Goal: Task Accomplishment & Management: Manage account settings

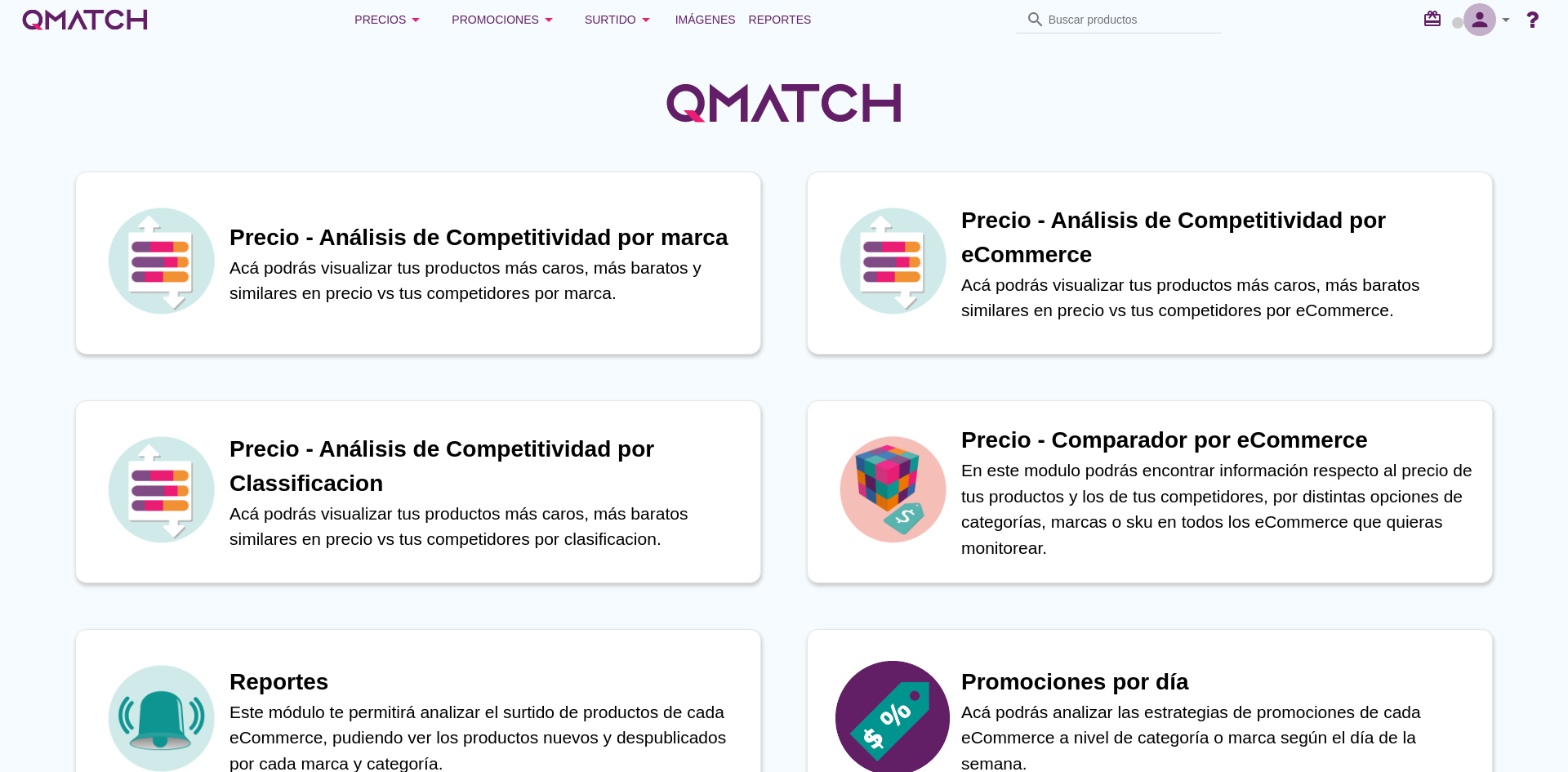
click at [1486, 20] on icon "person" at bounding box center [1480, 19] width 32 height 22
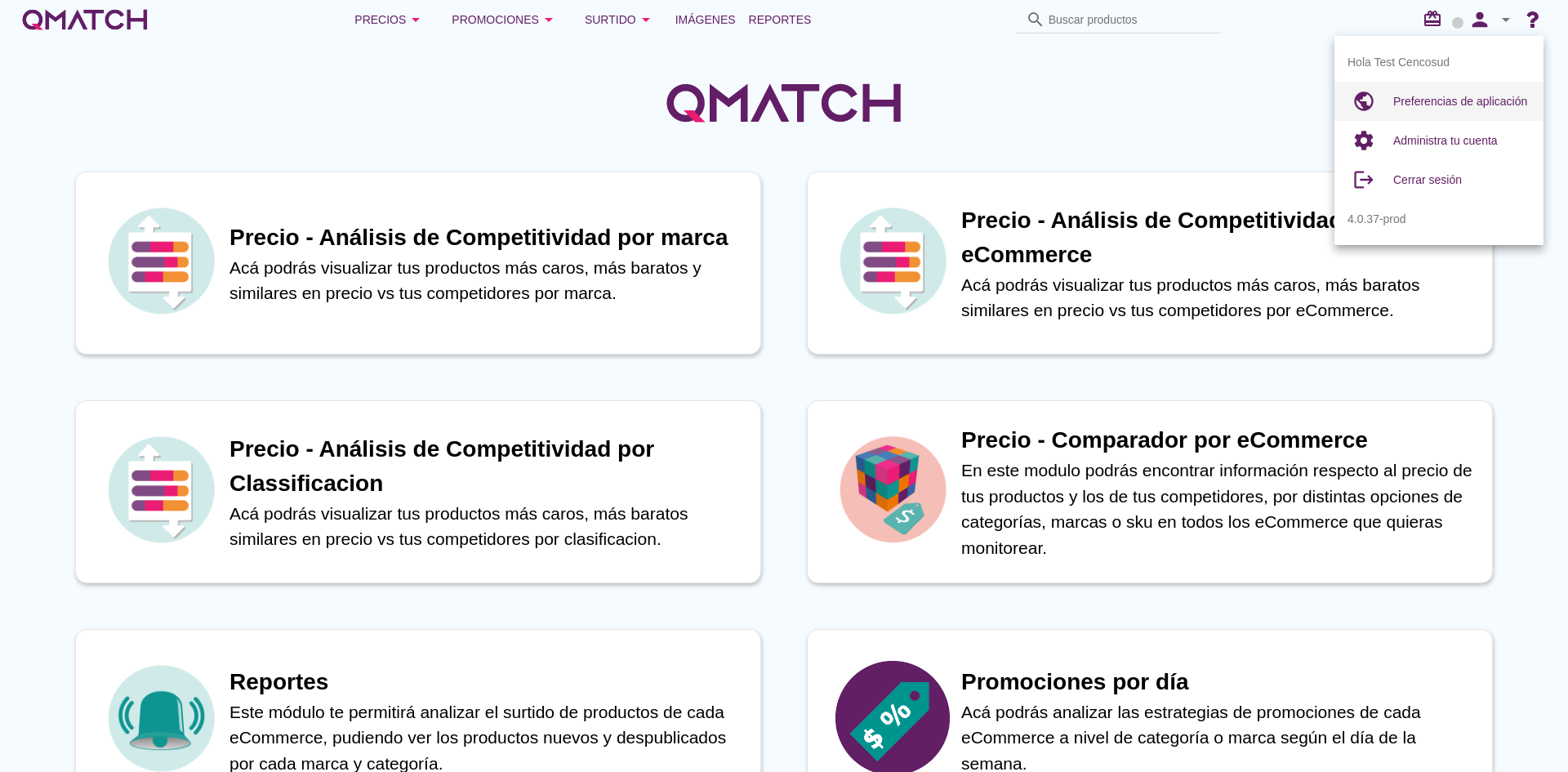
click at [1419, 95] on span "Preferencias de aplicación" at bounding box center [1459, 101] width 134 height 13
radio input "true"
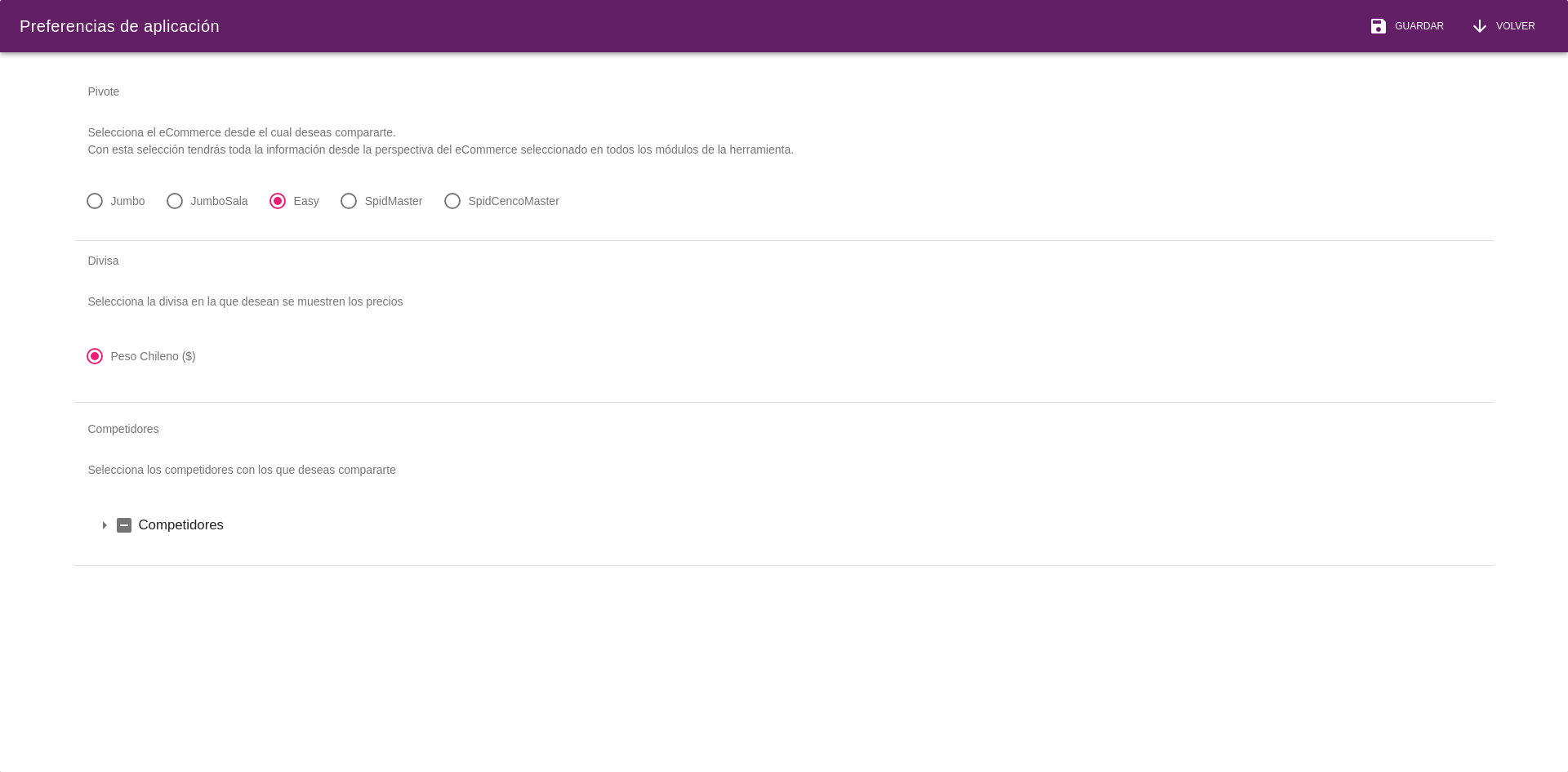
click at [99, 529] on icon "arrow_drop_down" at bounding box center [105, 525] width 20 height 20
click at [119, 544] on icon "arrow_drop_down" at bounding box center [126, 553] width 20 height 20
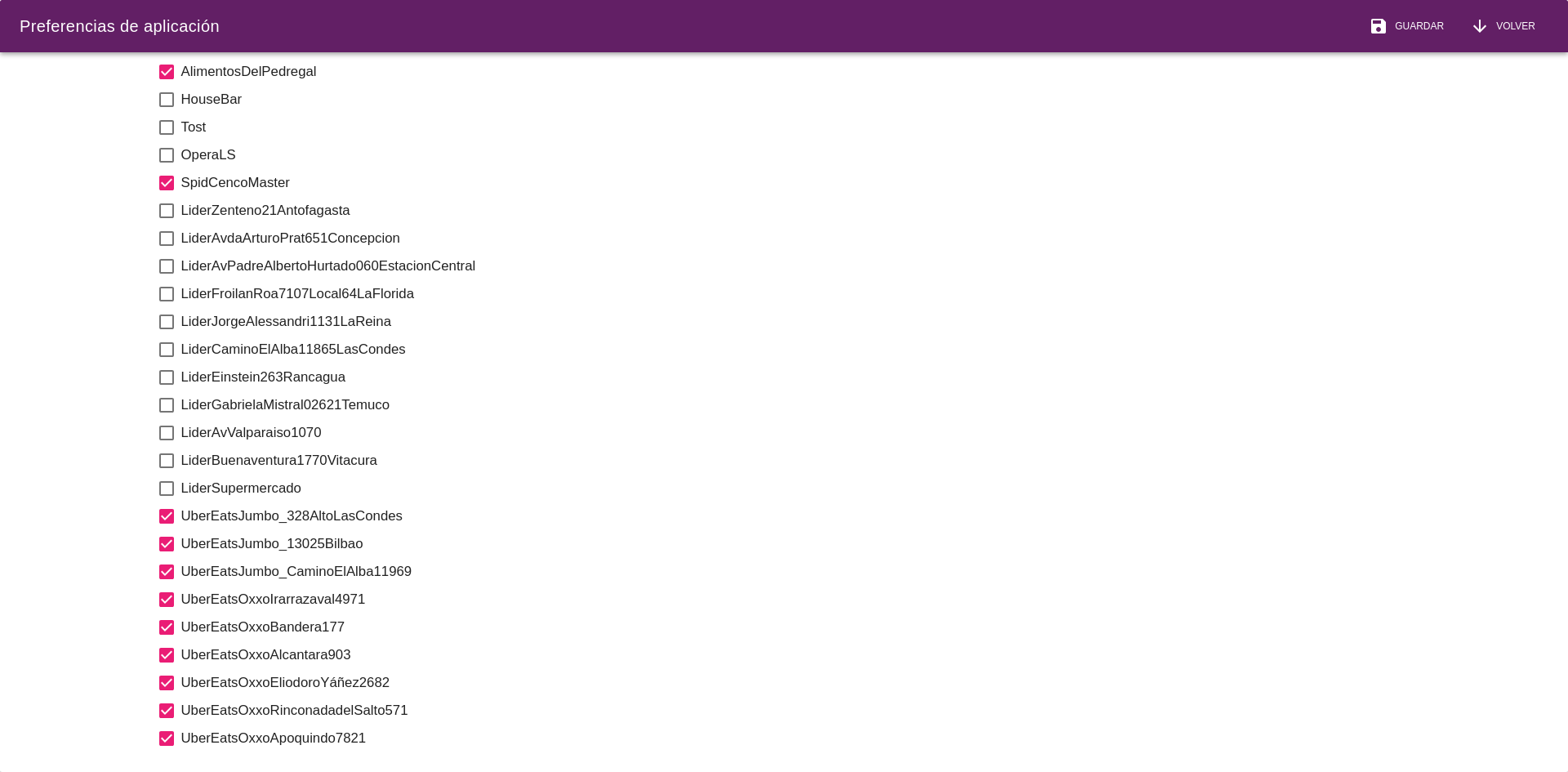
scroll to position [1225, 0]
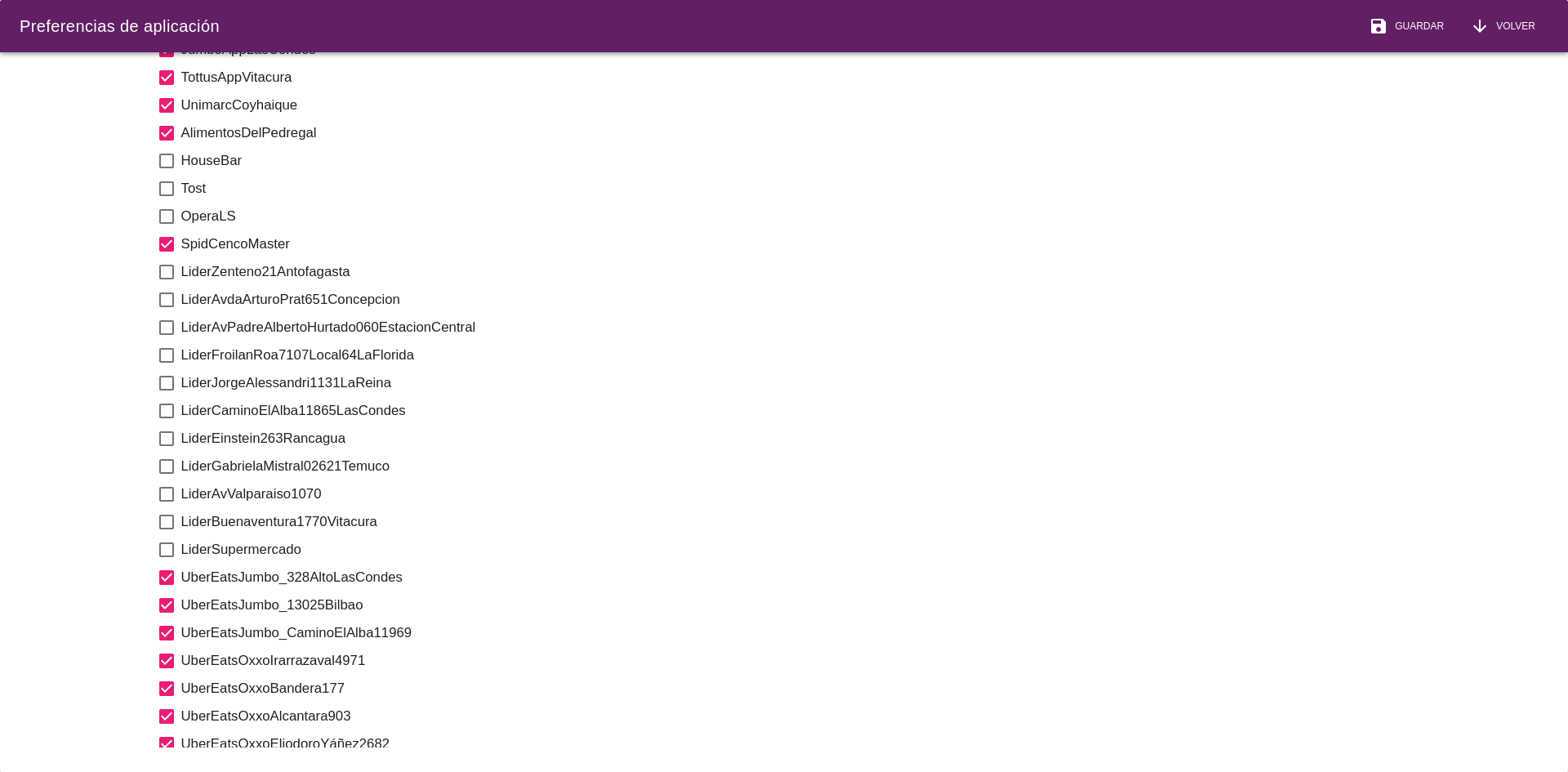
click at [232, 555] on label "LiderSupermercado" at bounding box center [828, 549] width 1293 height 21
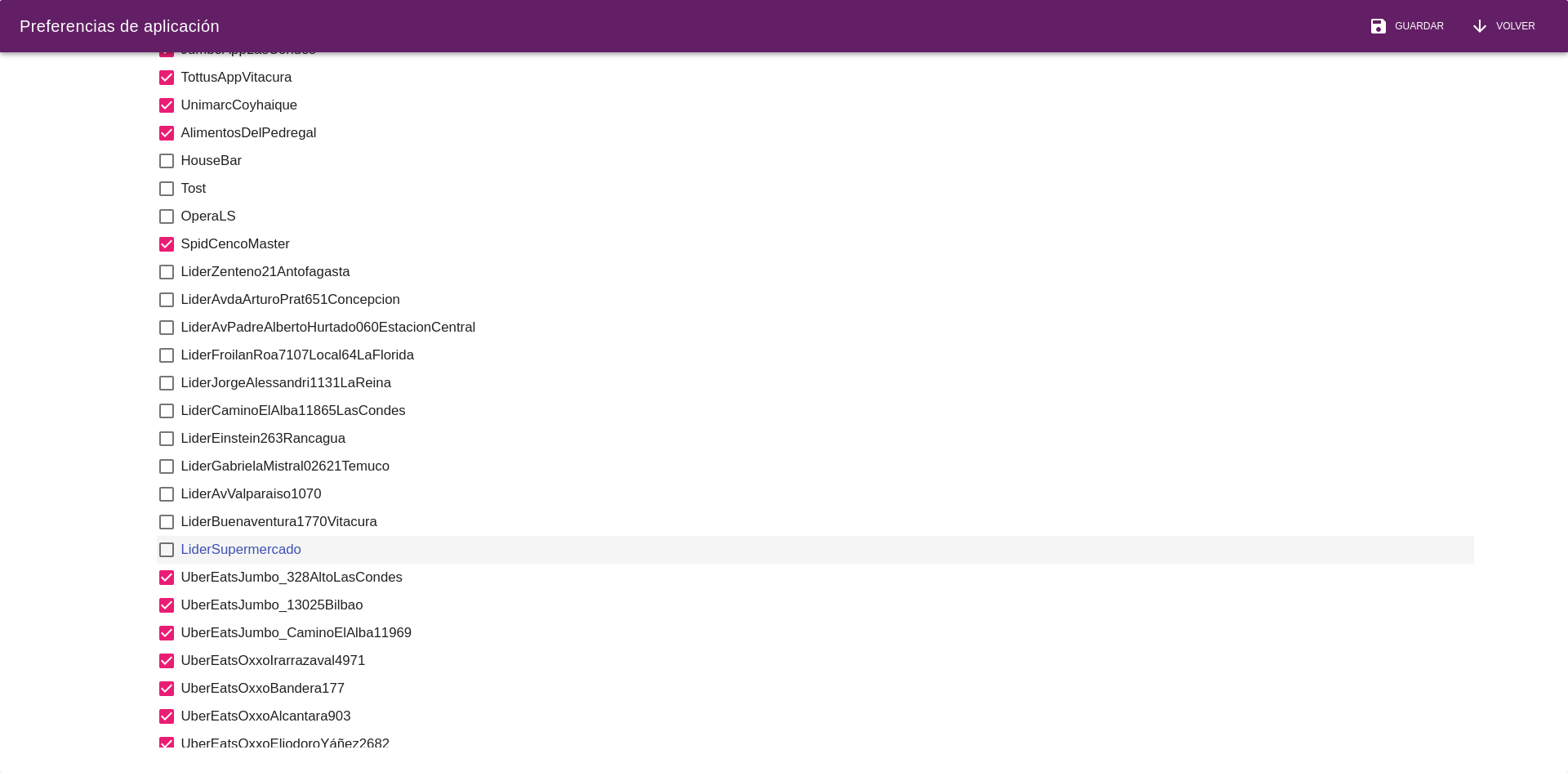
click at [170, 553] on icon "check_box_outline_blank" at bounding box center [167, 550] width 20 height 20
click at [1403, 22] on span "Guardar" at bounding box center [1416, 26] width 56 height 14
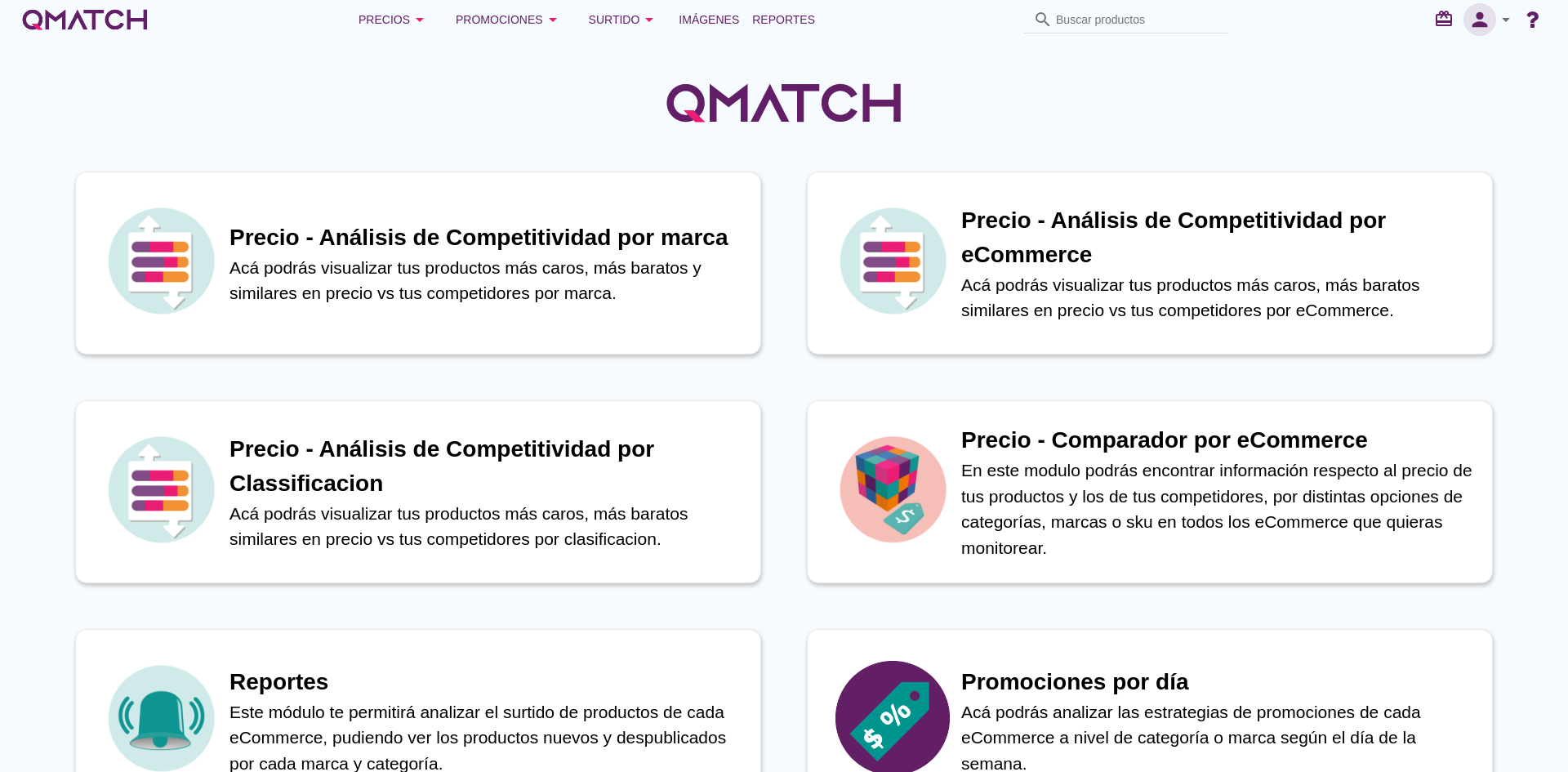
click at [1492, 22] on icon "person" at bounding box center [1480, 19] width 32 height 22
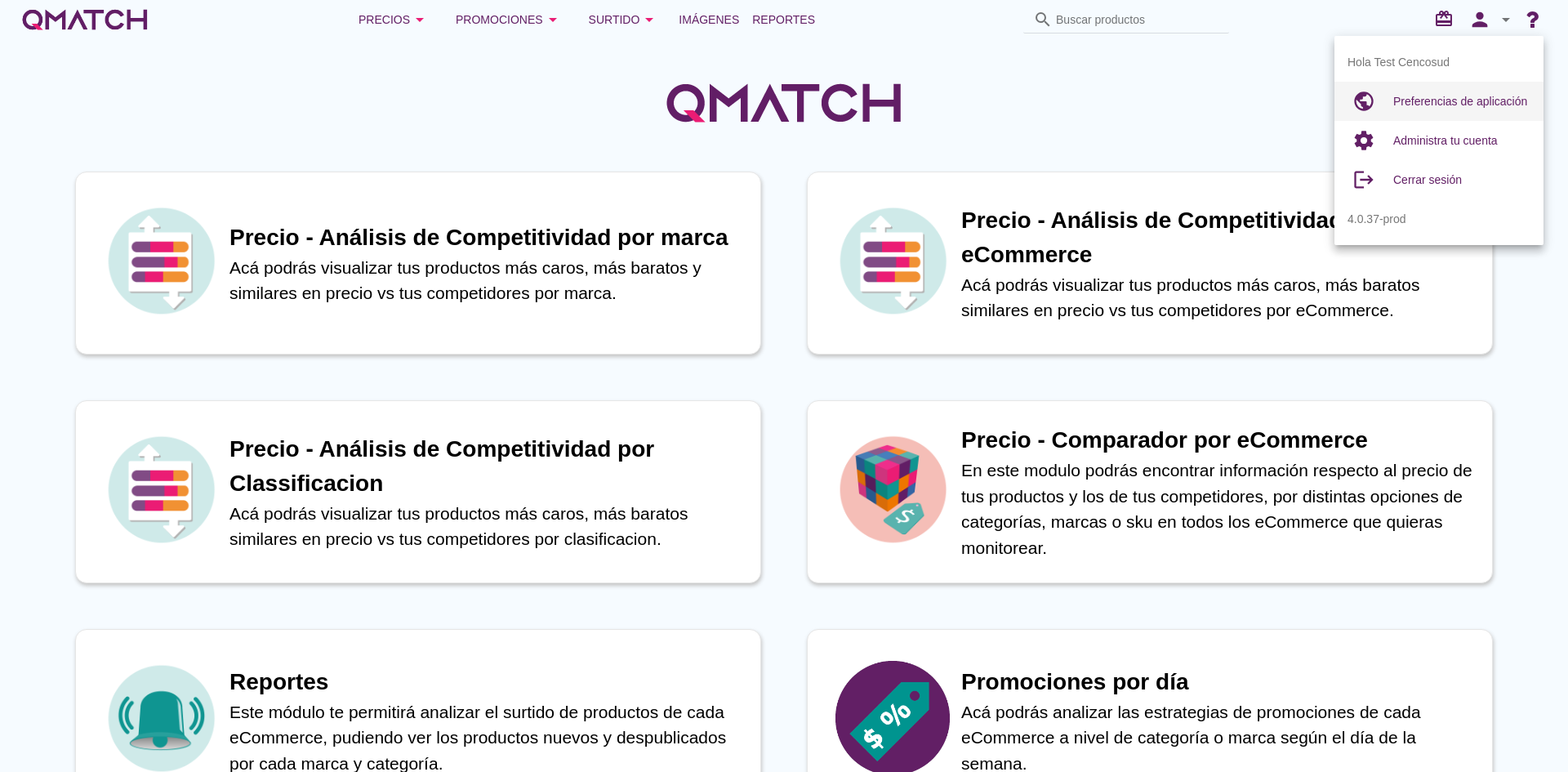
click at [1422, 98] on span "Preferencias de aplicación" at bounding box center [1459, 101] width 134 height 13
radio input "true"
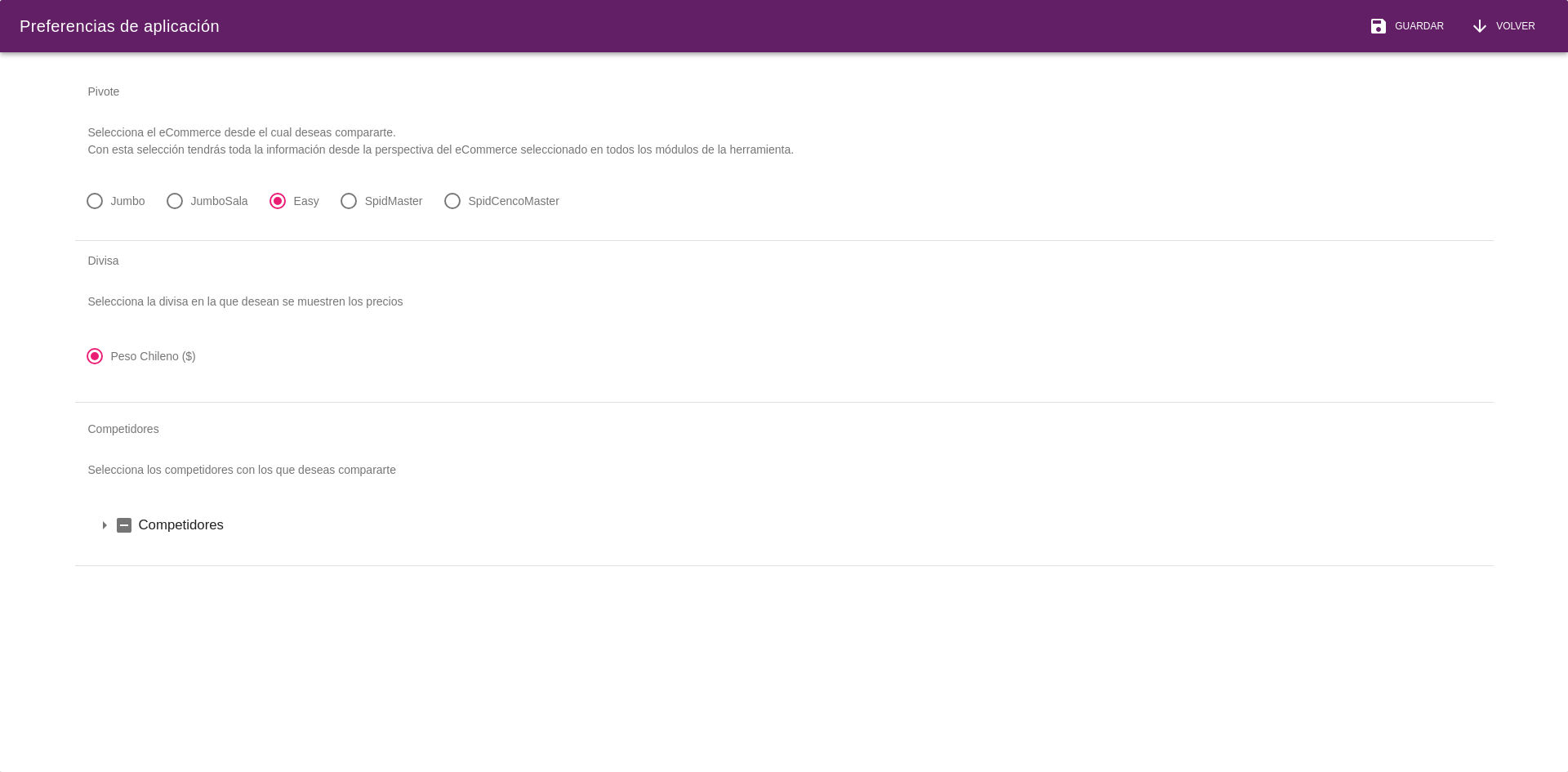
click at [193, 201] on label "JumboSala" at bounding box center [220, 201] width 57 height 16
radio input "true"
click at [1417, 24] on span "Guardar" at bounding box center [1416, 26] width 56 height 14
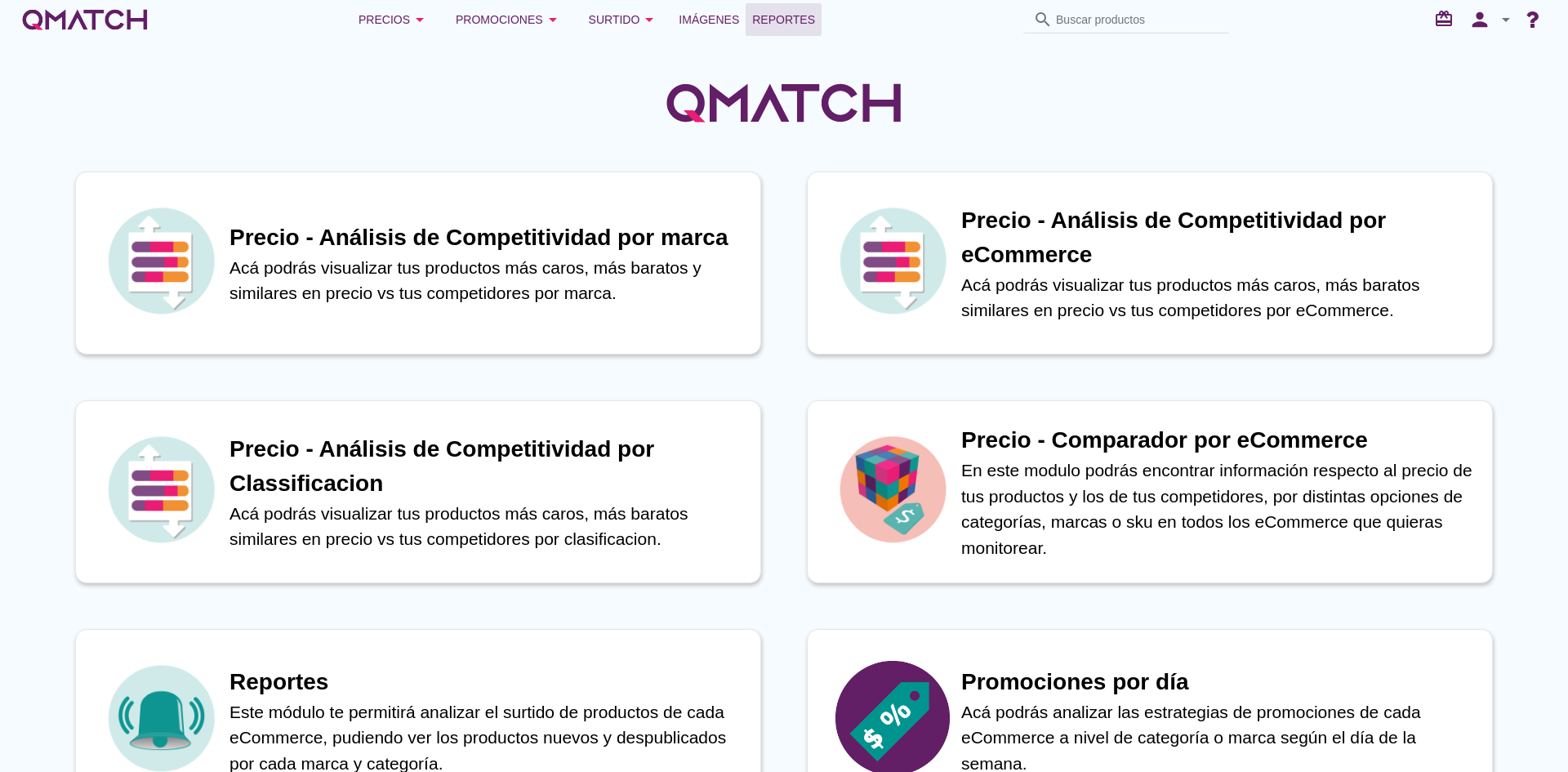
click at [764, 24] on span "Reportes" at bounding box center [784, 20] width 63 height 20
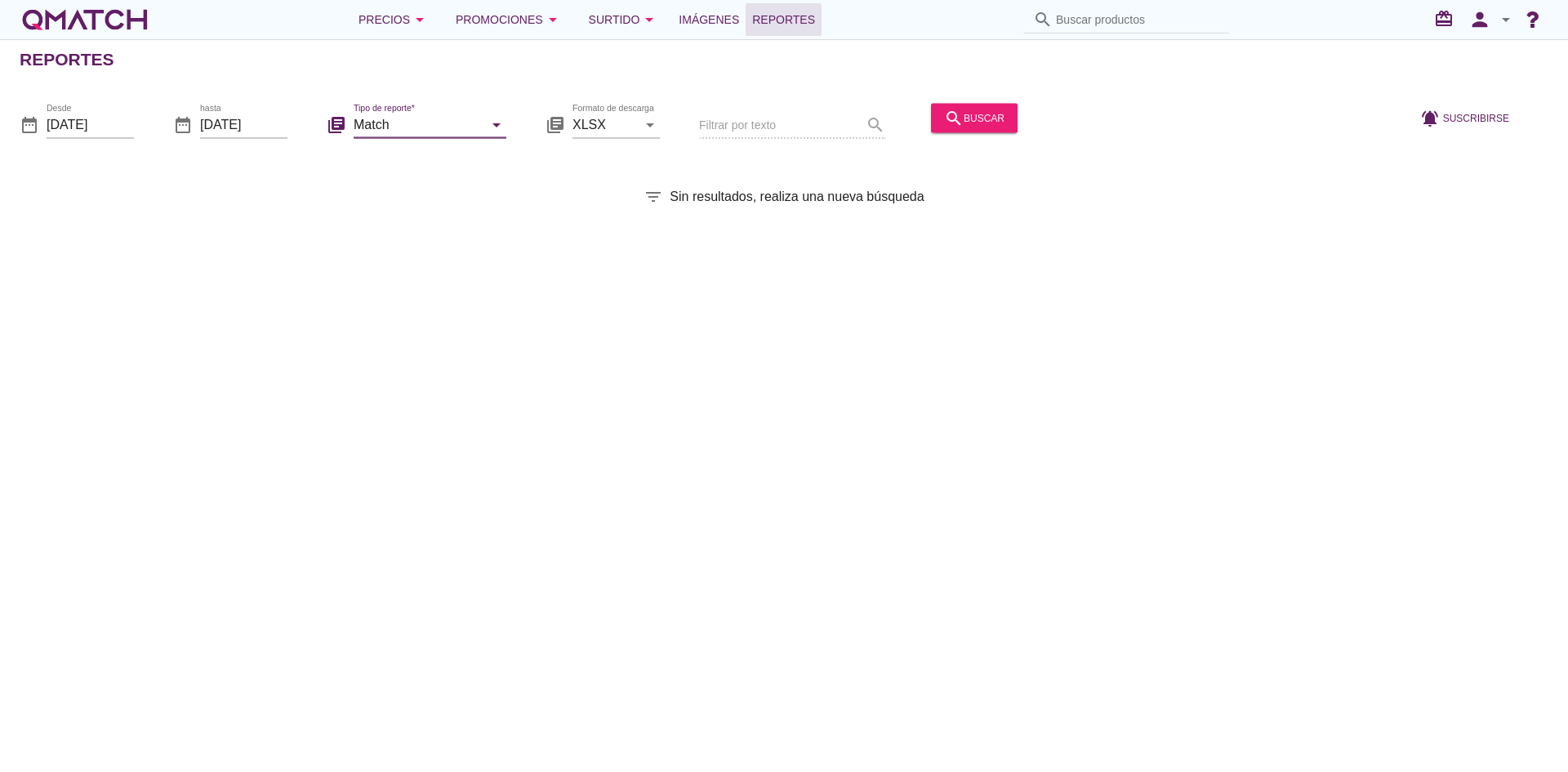
drag, startPoint x: 473, startPoint y: 136, endPoint x: 467, endPoint y: 156, distance: 20.9
click at [472, 136] on input "Match" at bounding box center [418, 124] width 130 height 26
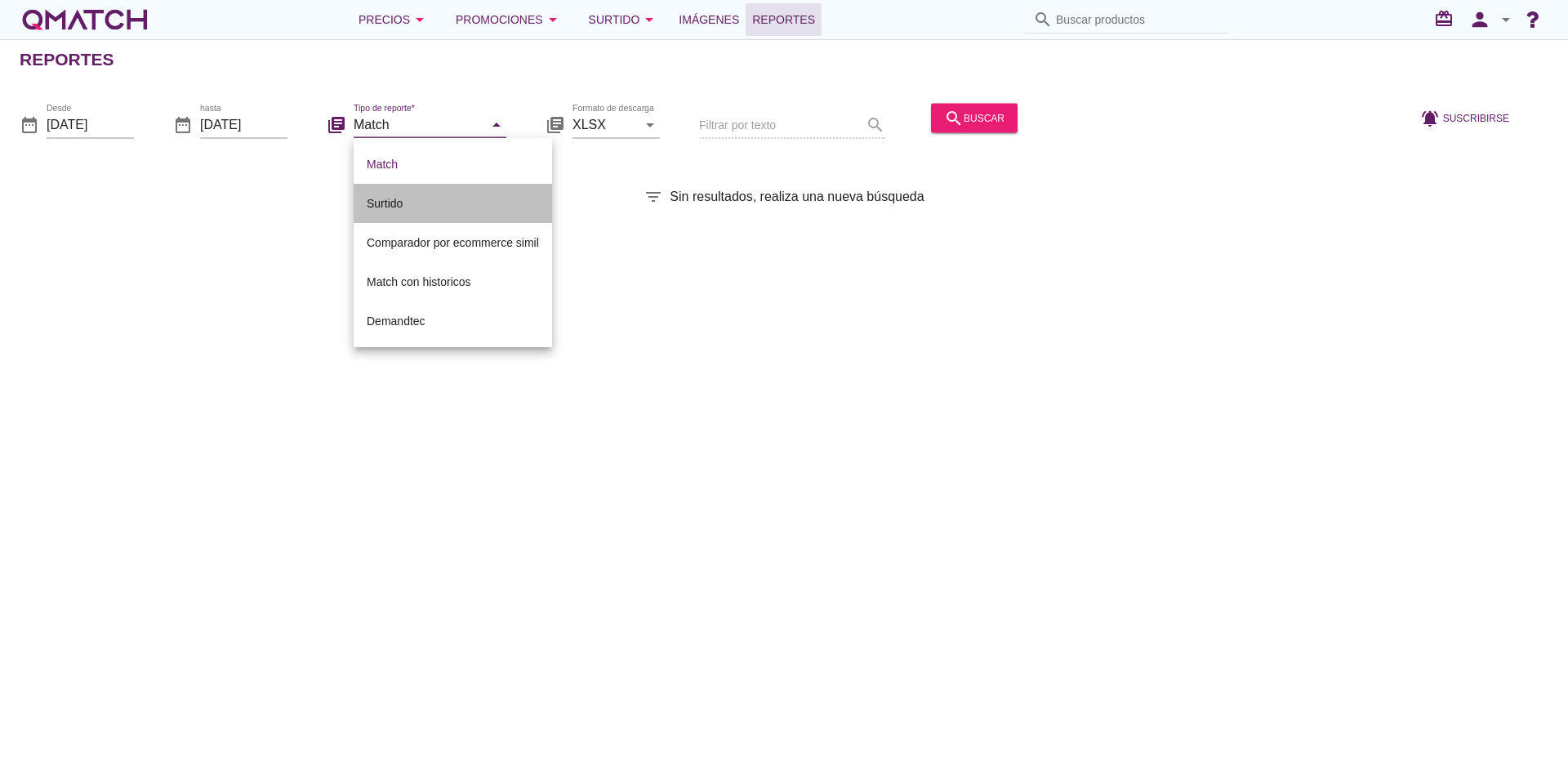
click at [395, 209] on div "Surtido" at bounding box center [453, 204] width 172 height 20
type input "Surtido"
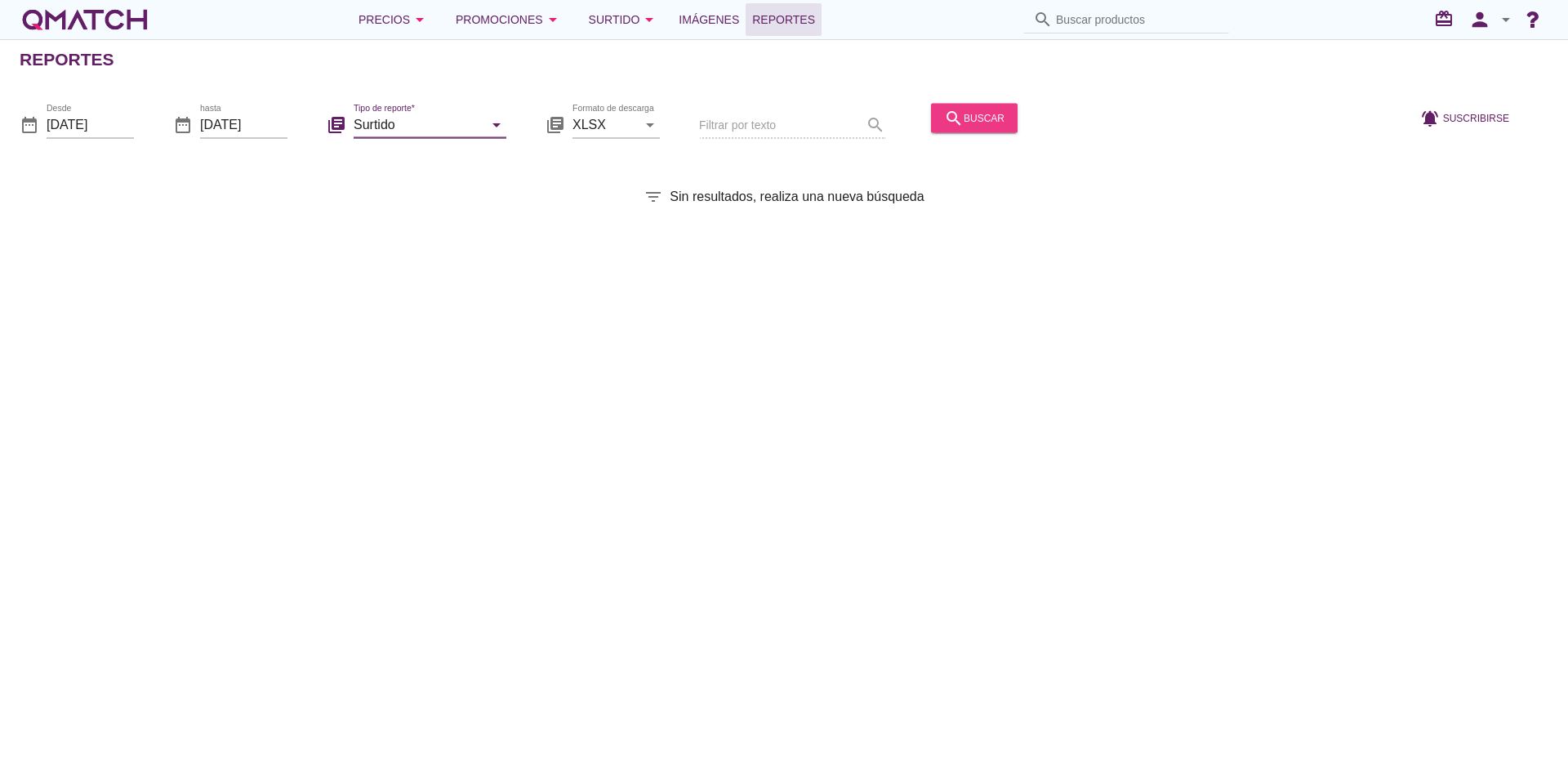
click at [977, 108] on div "search buscar" at bounding box center [974, 118] width 60 height 20
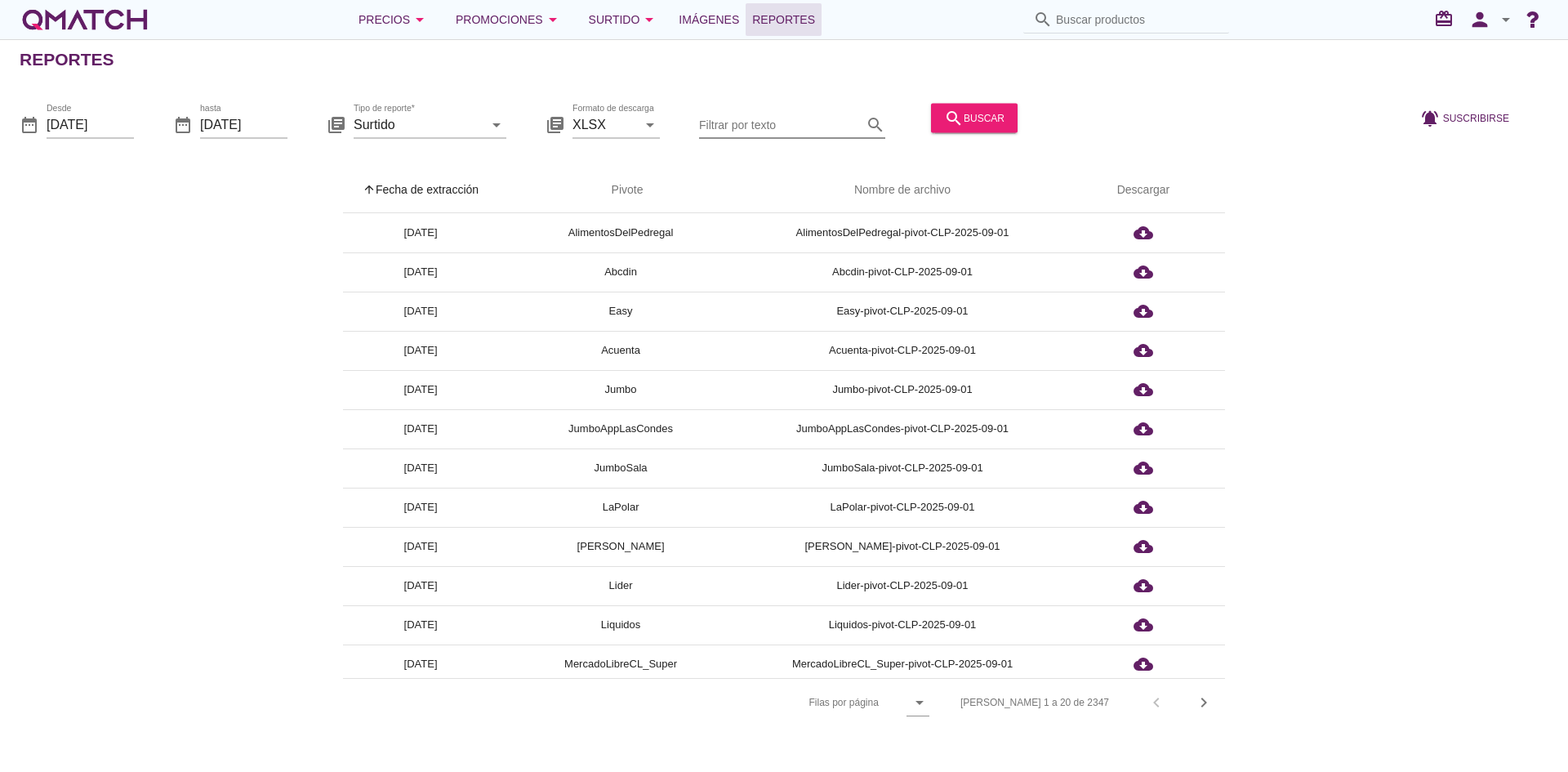
click at [819, 132] on input "Filtrar por texto" at bounding box center [781, 124] width 163 height 26
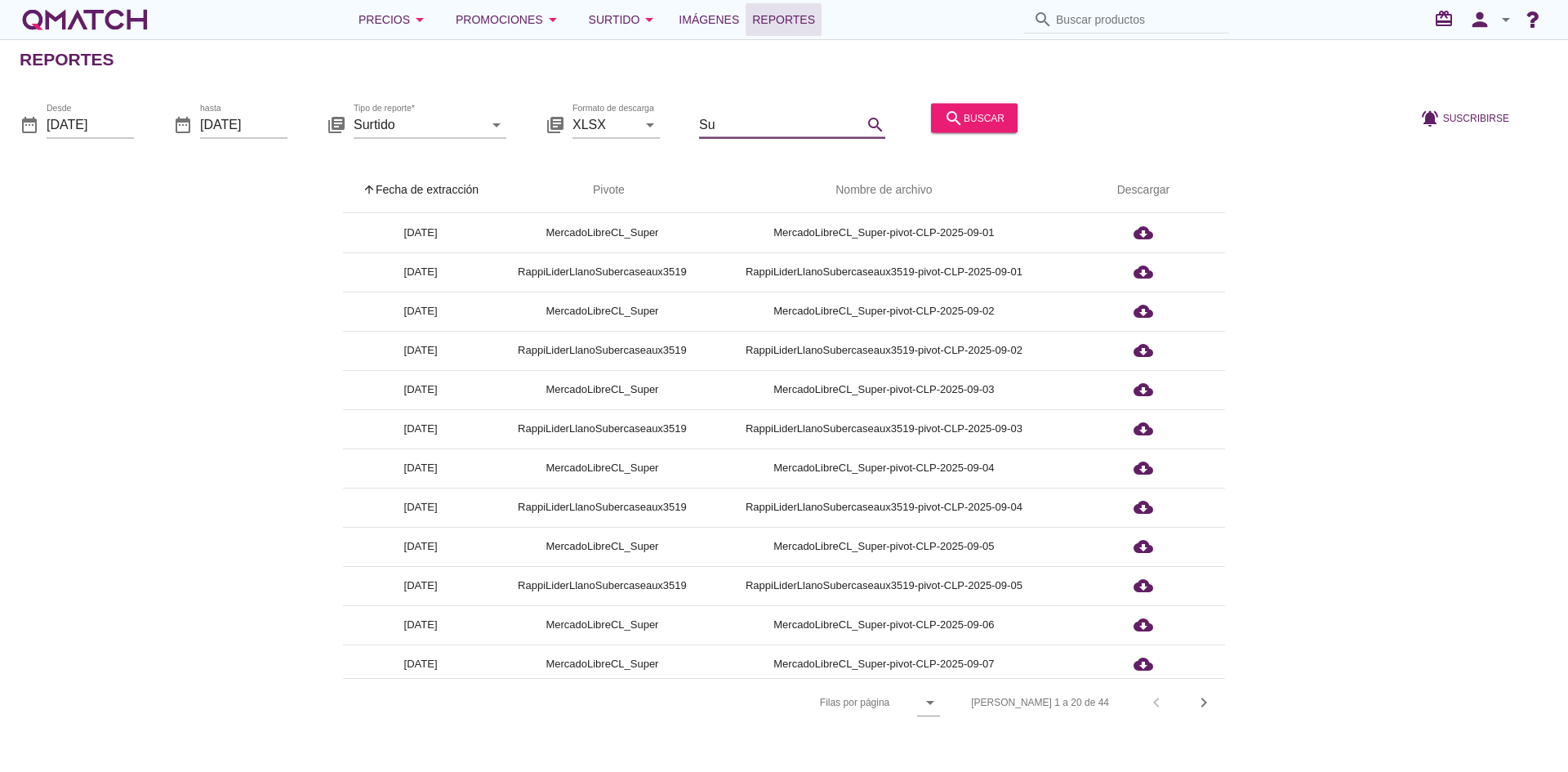
type input "S"
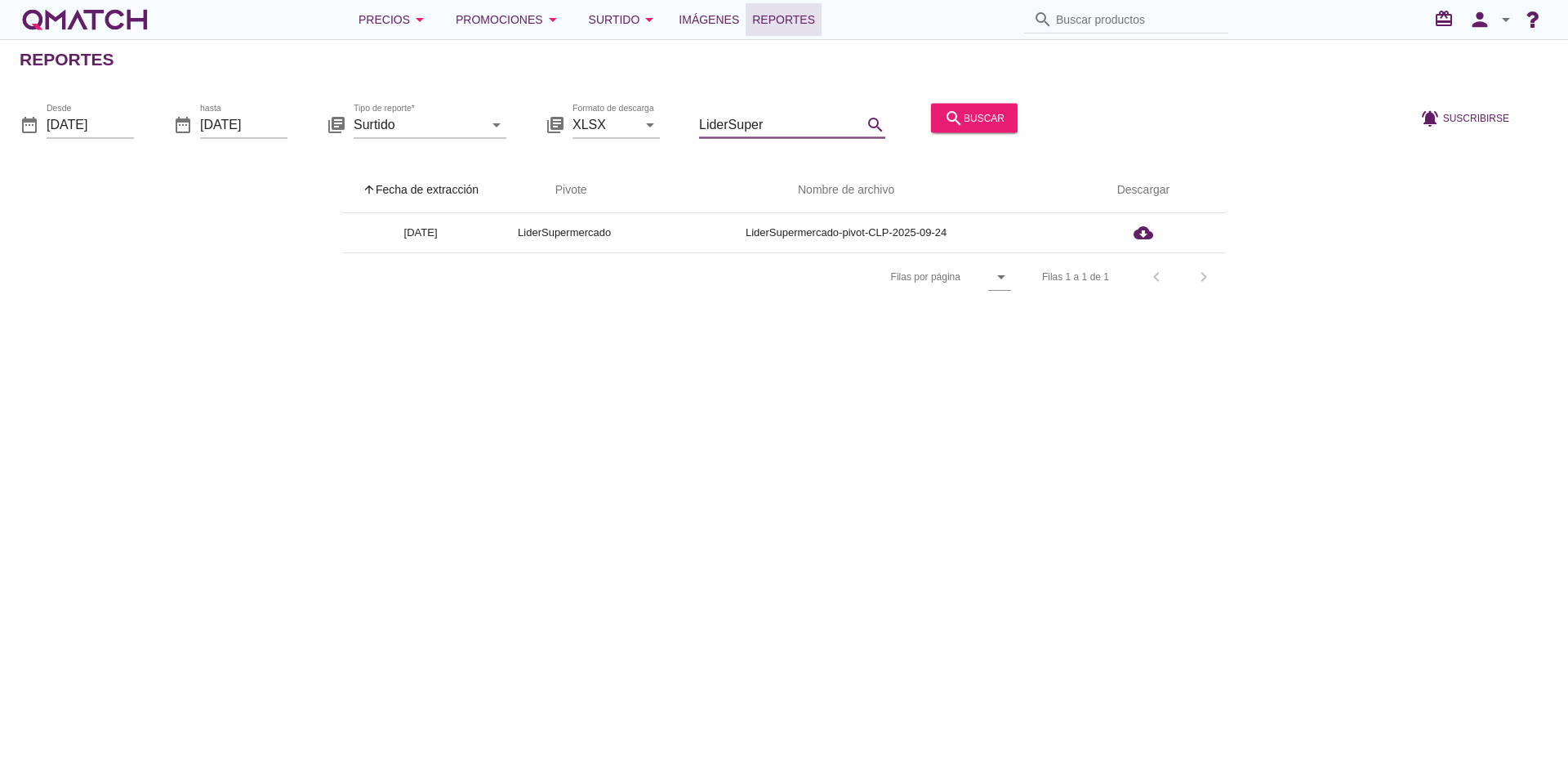
type input "LiderSuper"
